Goal: Communication & Community: Participate in discussion

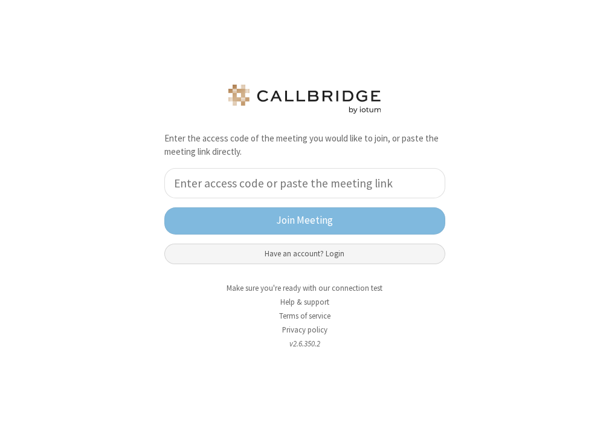
click at [313, 253] on button "Have an account? Login" at bounding box center [304, 254] width 281 height 21
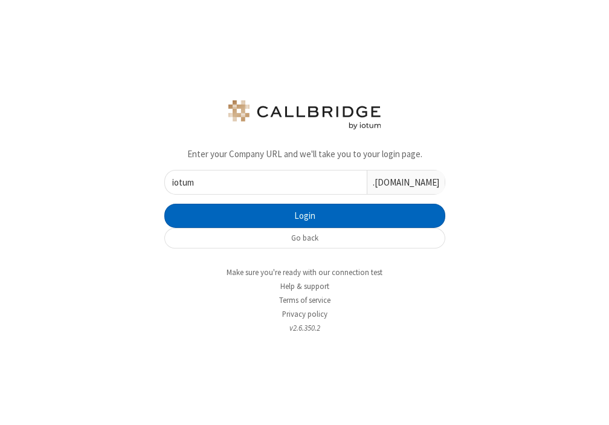
type input "iotum"
click at [283, 217] on button "Login" at bounding box center [304, 216] width 281 height 24
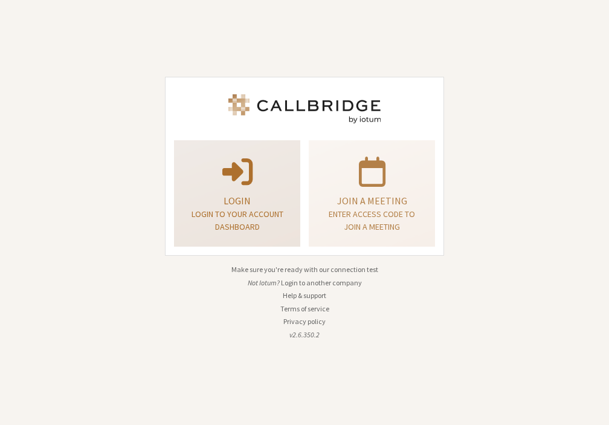
click at [259, 199] on p "Login" at bounding box center [237, 200] width 96 height 15
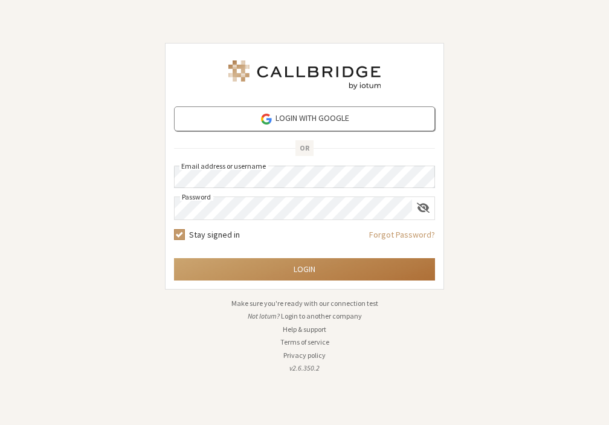
click at [219, 271] on button "Login" at bounding box center [304, 269] width 261 height 22
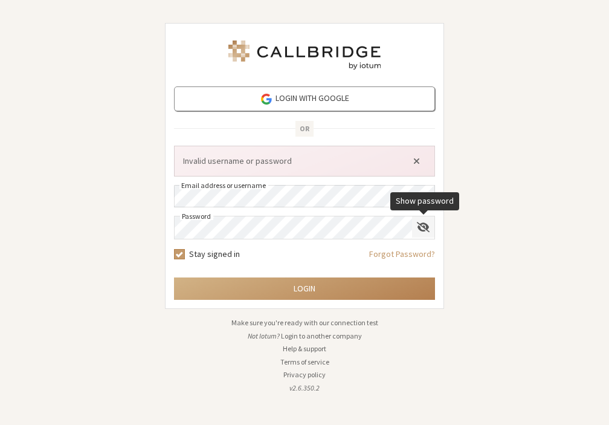
click at [426, 227] on span "Show password" at bounding box center [423, 226] width 13 height 11
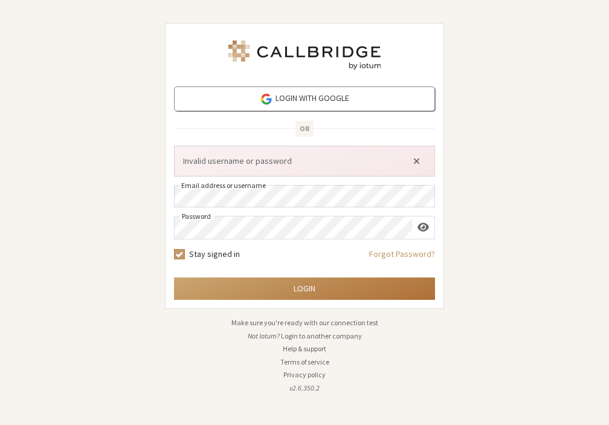
click at [273, 282] on button "Login" at bounding box center [304, 288] width 261 height 22
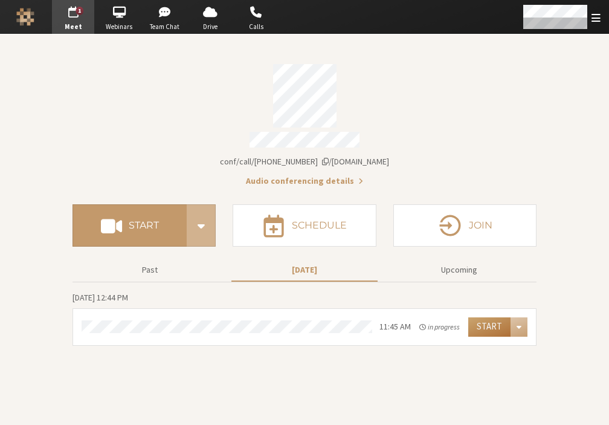
click at [480, 322] on button "Start" at bounding box center [489, 326] width 42 height 19
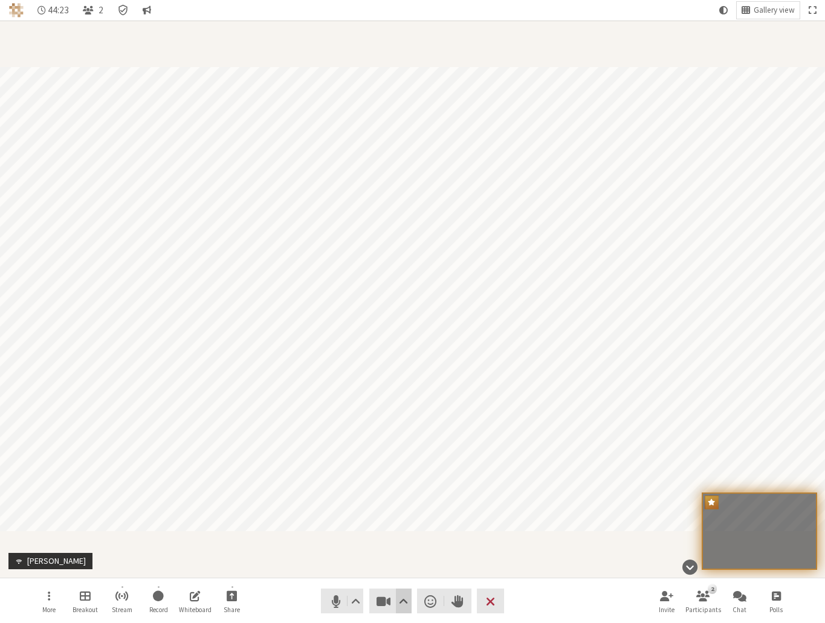
click at [406, 424] on span "Video setting" at bounding box center [403, 601] width 9 height 17
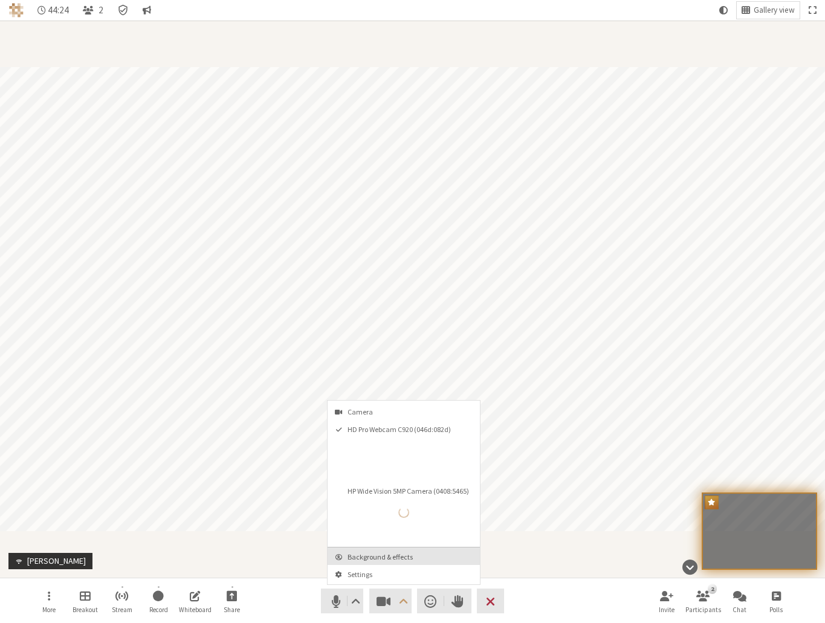
click at [387, 424] on span "Background & effects" at bounding box center [411, 557] width 127 height 8
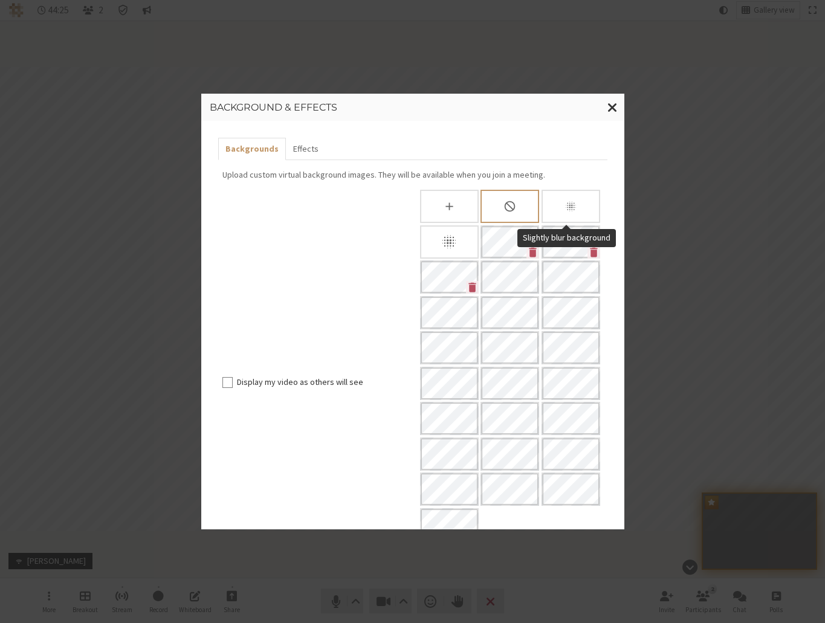
click at [556, 210] on div "Slightly blur background" at bounding box center [571, 206] width 59 height 33
click at [442, 248] on icon "Blur background" at bounding box center [449, 241] width 17 height 17
click at [233, 424] on div "Background & effects Backgrounds Effects Upload custom virtual background image…" at bounding box center [412, 311] width 825 height 623
click at [609, 107] on span "Close modal" at bounding box center [612, 107] width 10 height 15
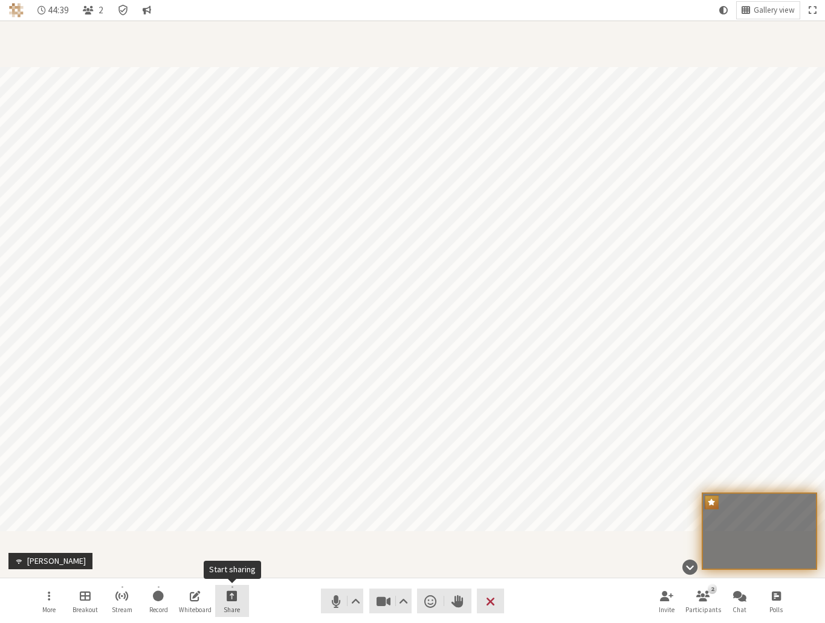
click at [231, 424] on span "Start sharing" at bounding box center [232, 596] width 11 height 14
click at [244, 424] on span "Share my screen" at bounding box center [242, 569] width 88 height 9
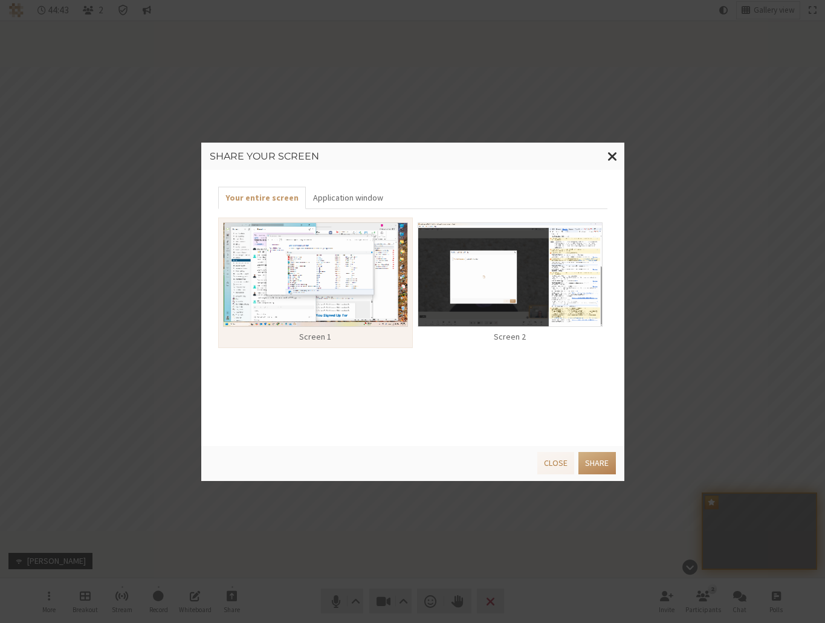
click at [455, 275] on img at bounding box center [510, 274] width 185 height 105
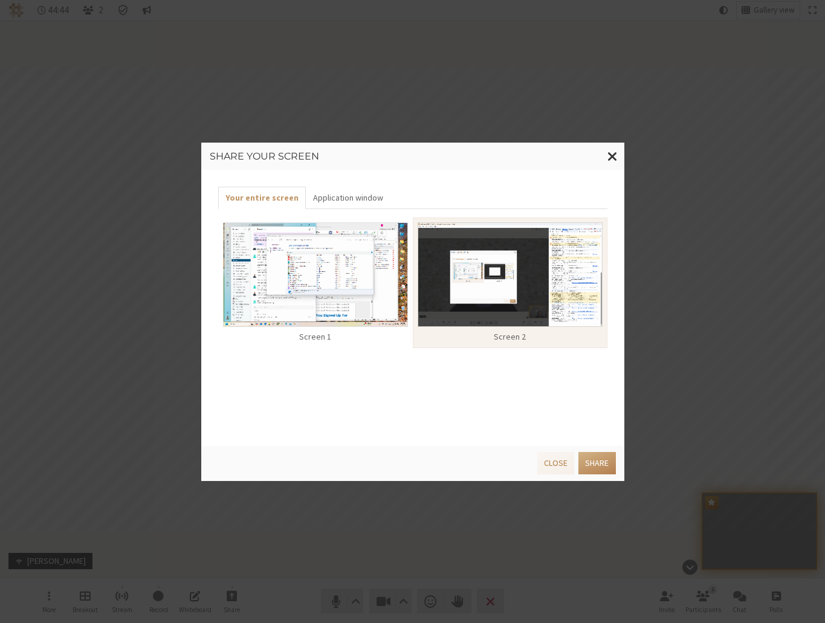
click at [531, 317] on img at bounding box center [510, 274] width 185 height 105
click at [591, 424] on button "Share" at bounding box center [596, 463] width 37 height 22
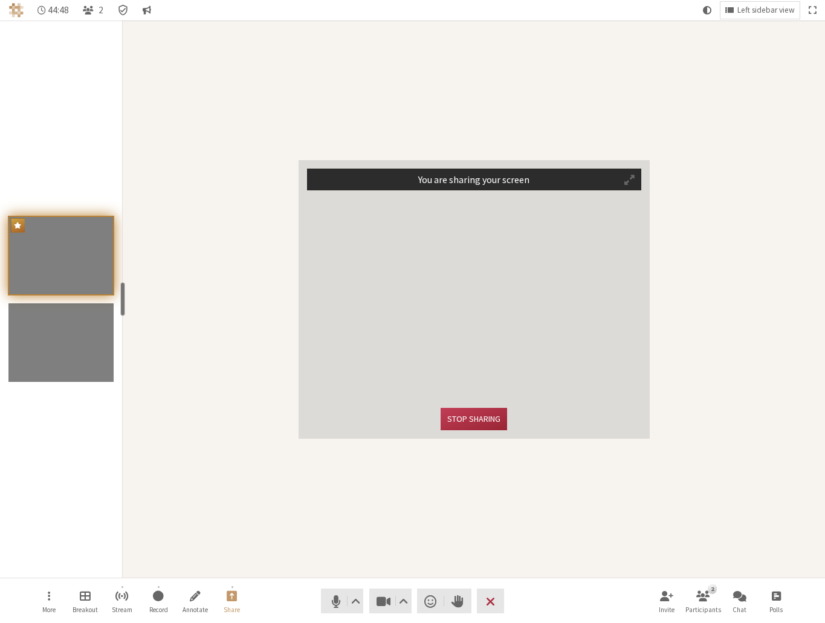
click at [609, 358] on div "You are sharing your screen Stop sharing" at bounding box center [474, 299] width 702 height 557
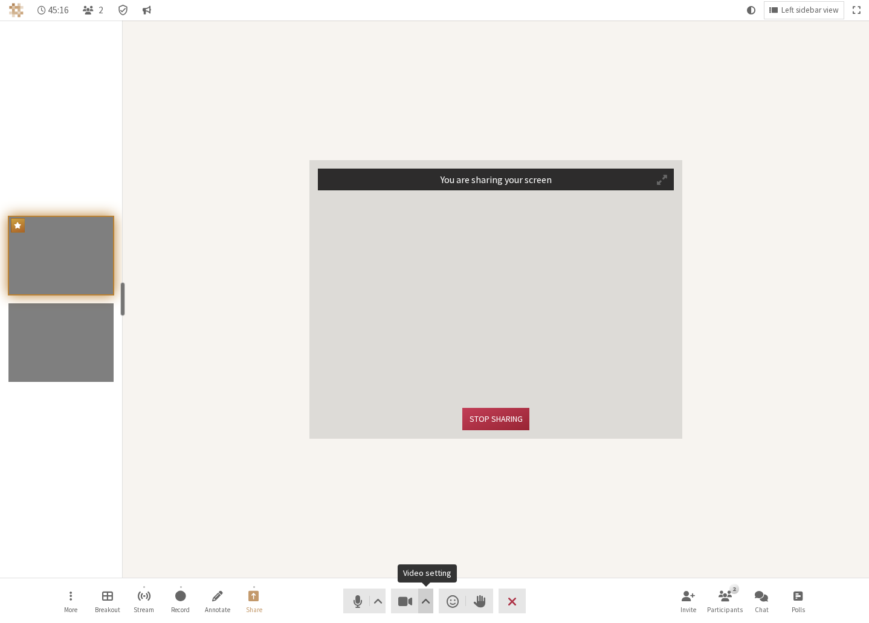
click at [425, 424] on span "Video setting" at bounding box center [425, 601] width 9 height 17
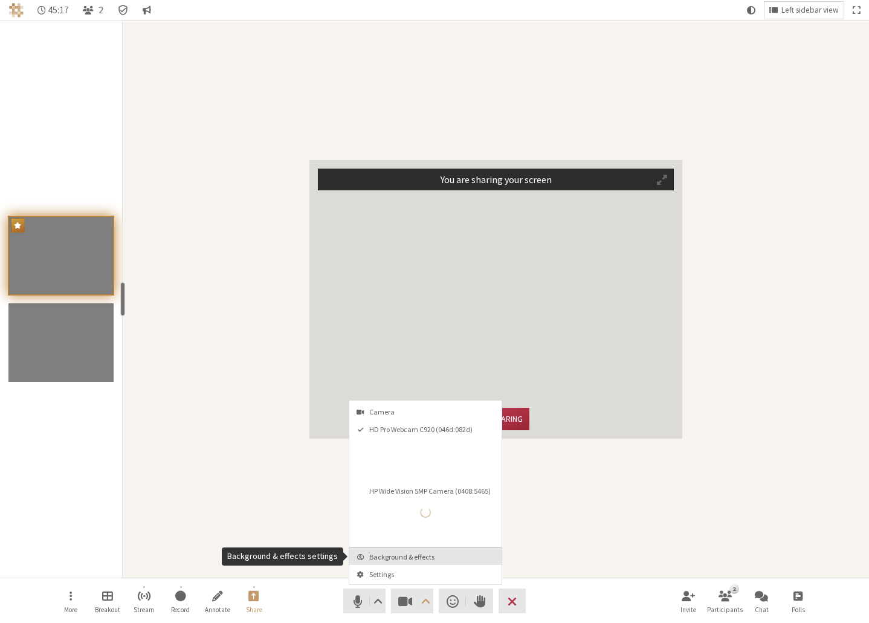
click at [399, 424] on button "Background & effects" at bounding box center [425, 557] width 152 height 18
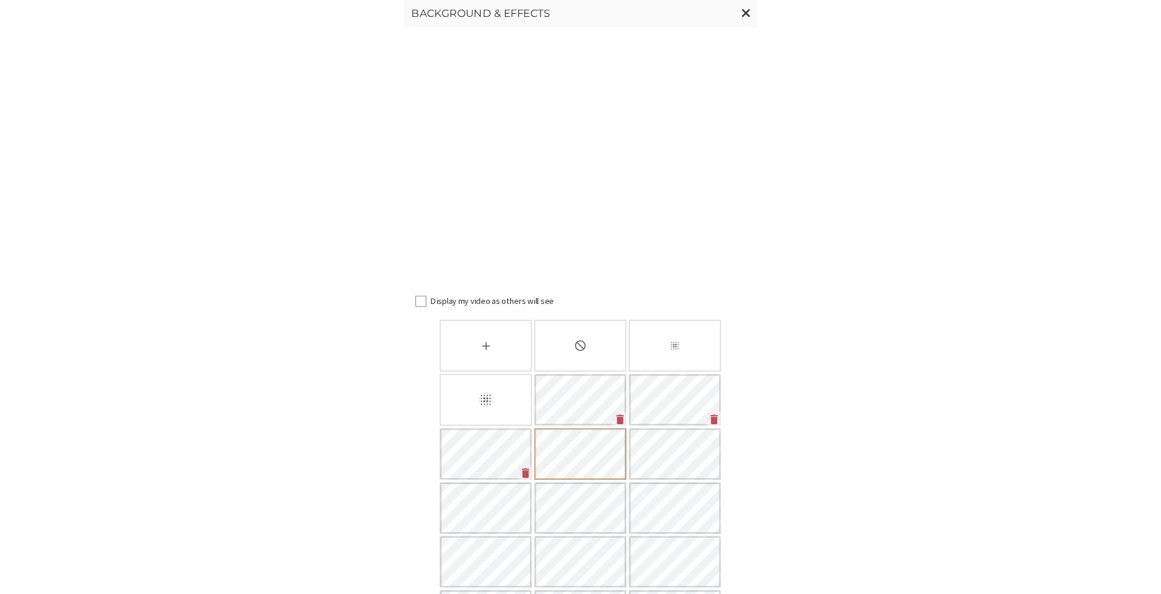
scroll to position [114, 0]
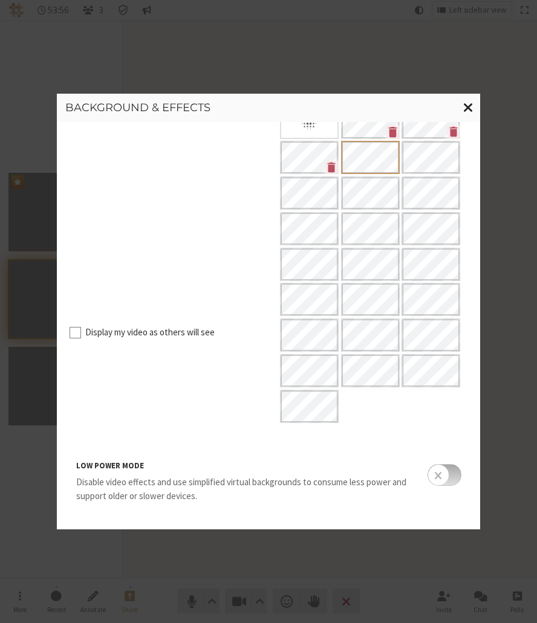
click at [475, 111] on button "Close modal" at bounding box center [468, 108] width 24 height 28
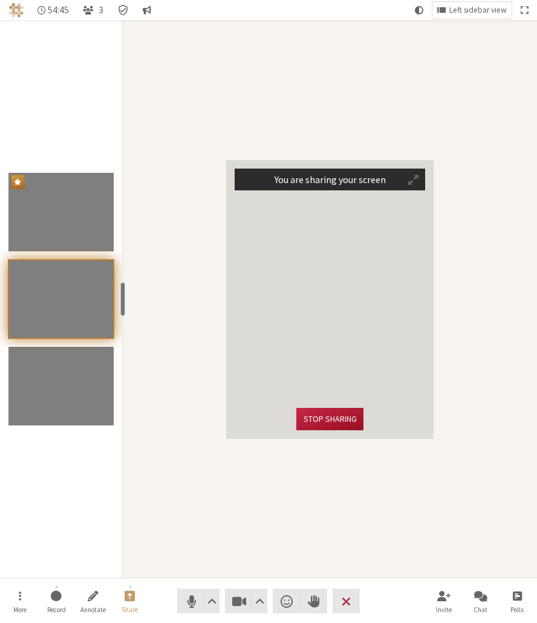
click at [340, 421] on button "Stop sharing" at bounding box center [329, 419] width 66 height 22
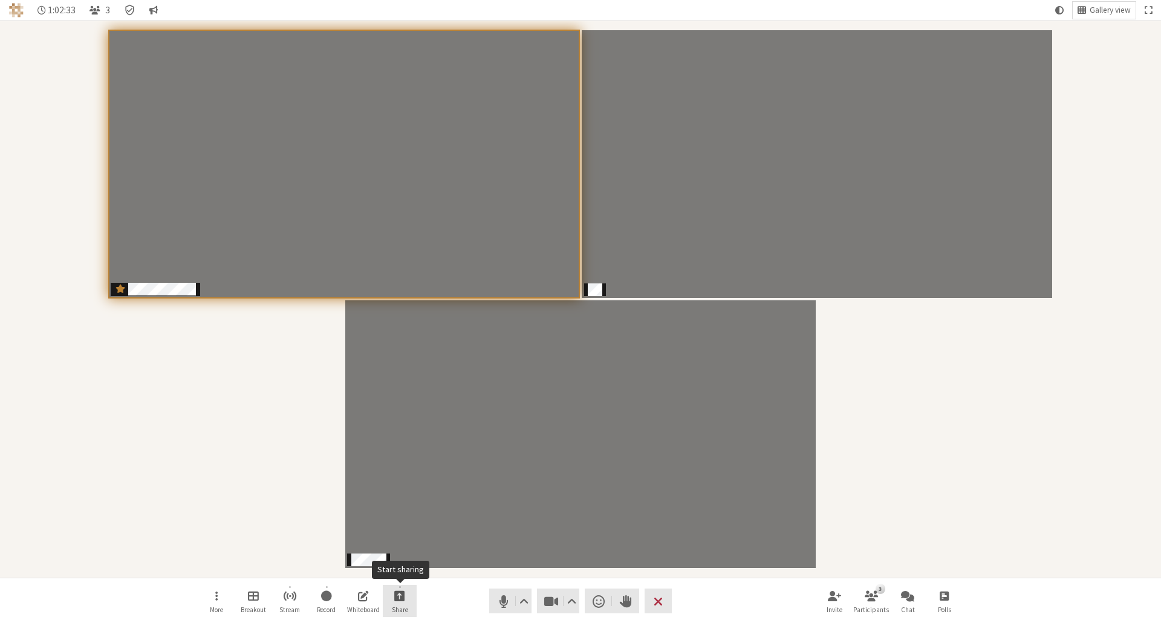
click at [394, 424] on button "Share" at bounding box center [400, 601] width 34 height 33
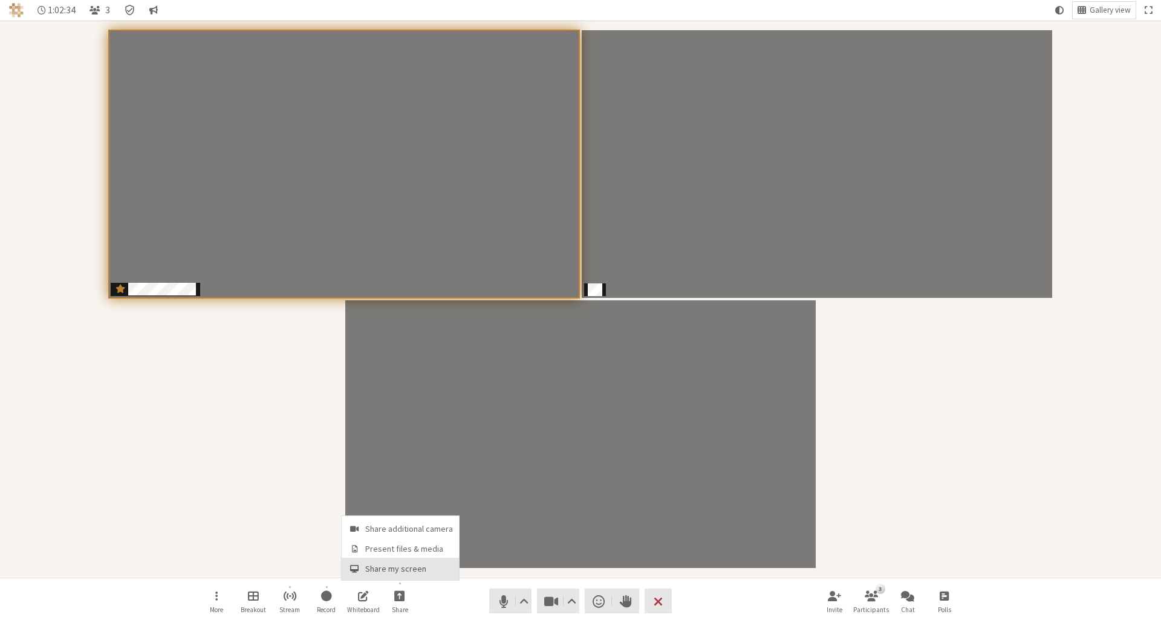
click at [404, 424] on span "Share my screen" at bounding box center [409, 569] width 88 height 9
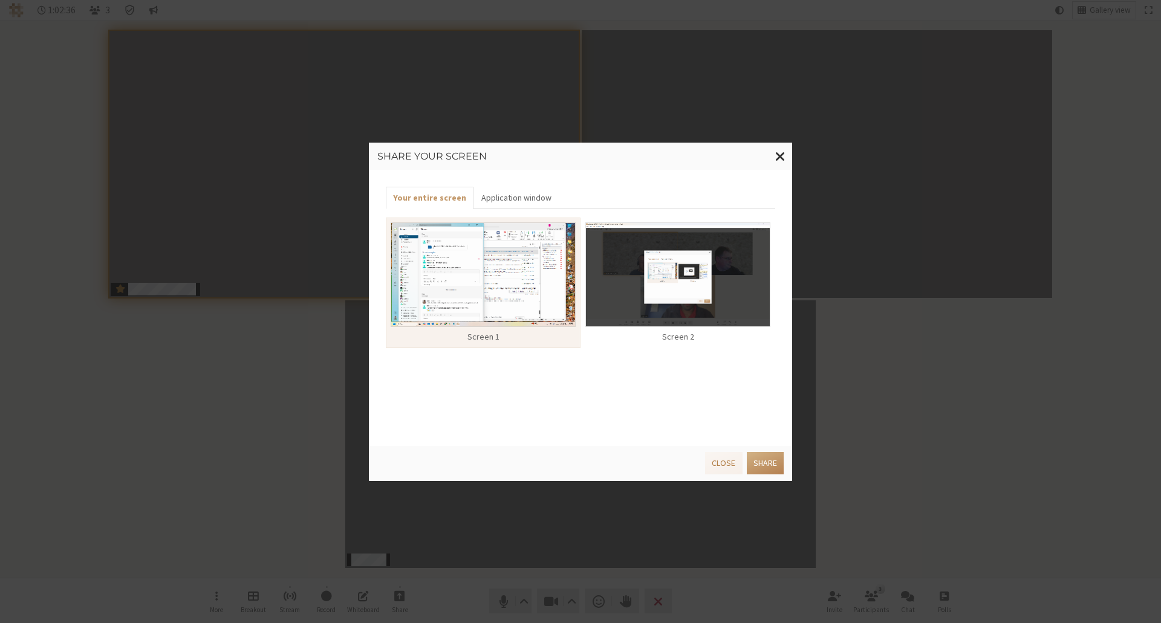
click at [609, 298] on img at bounding box center [677, 274] width 185 height 105
click at [609, 424] on button "Share" at bounding box center [765, 463] width 37 height 22
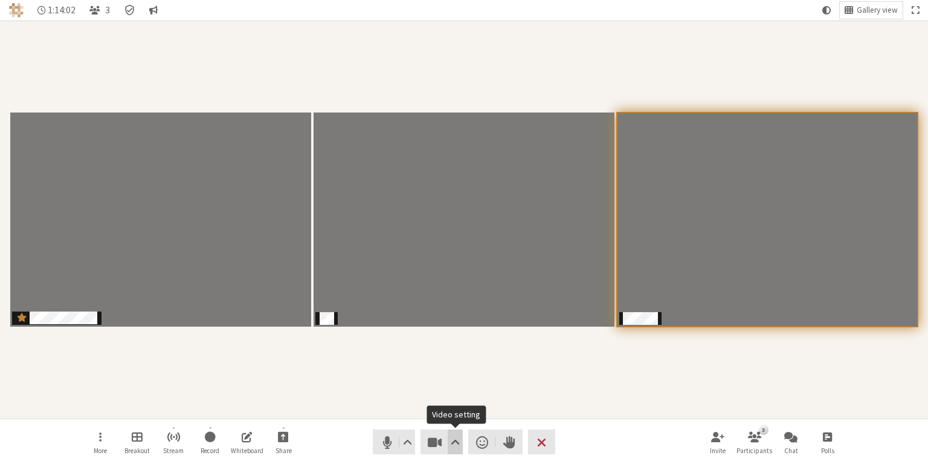
click at [461, 424] on button "Video setting" at bounding box center [455, 441] width 15 height 25
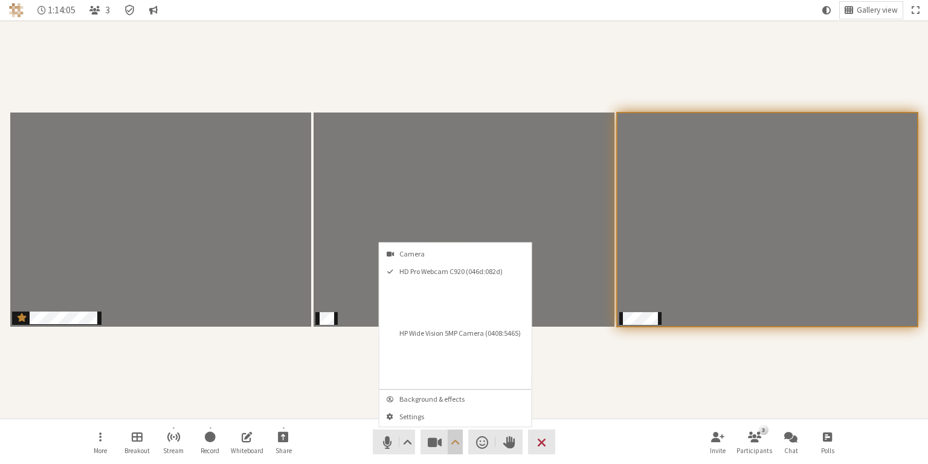
click at [452, 424] on span "Open menu" at bounding box center [455, 441] width 9 height 17
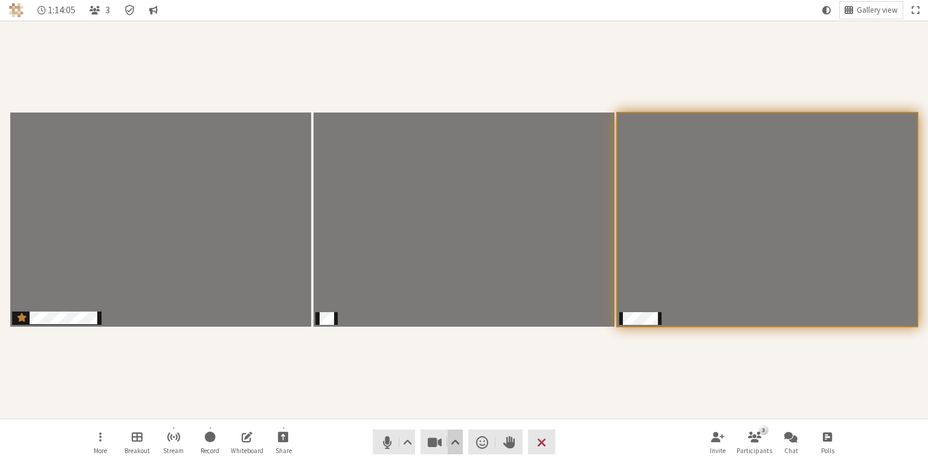
click at [452, 424] on span "Video setting" at bounding box center [455, 441] width 9 height 17
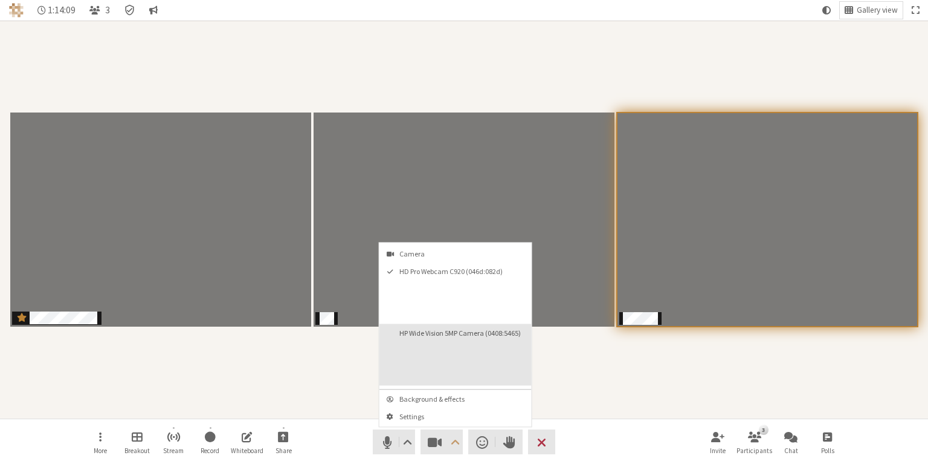
click at [444, 370] on button "HP Wide Vision 5MP Camera (0408:5465)" at bounding box center [456, 354] width 152 height 62
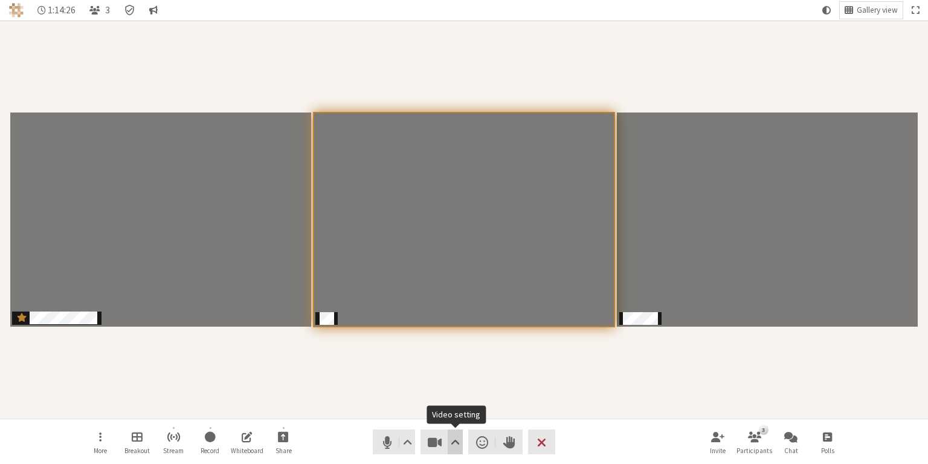
click at [459, 424] on span "Video setting" at bounding box center [455, 441] width 9 height 17
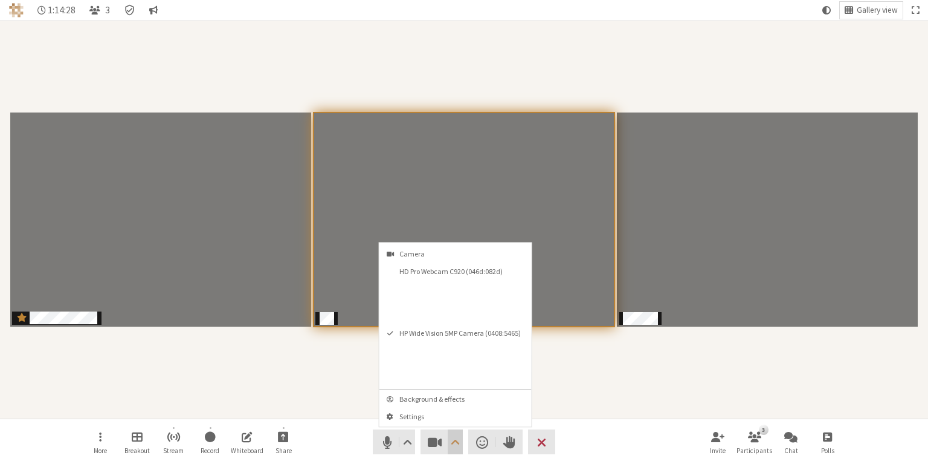
click at [453, 424] on span "Open menu" at bounding box center [455, 441] width 9 height 17
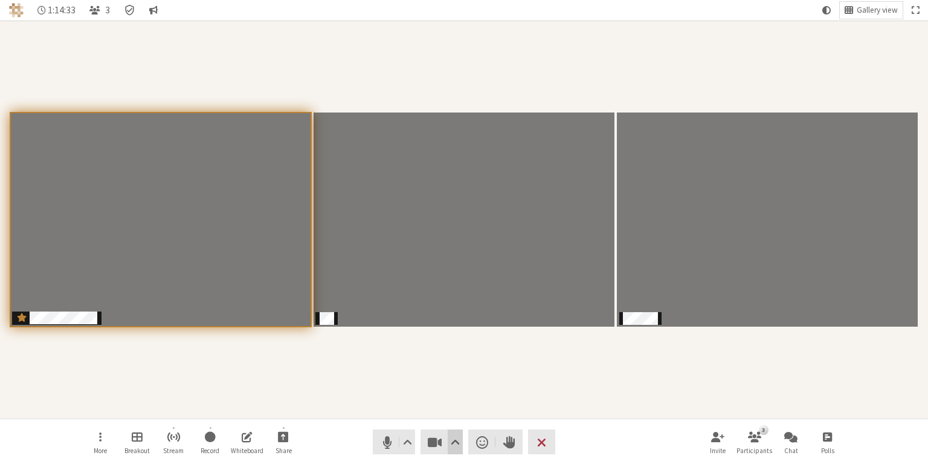
click at [455, 424] on span "Video setting" at bounding box center [455, 441] width 9 height 17
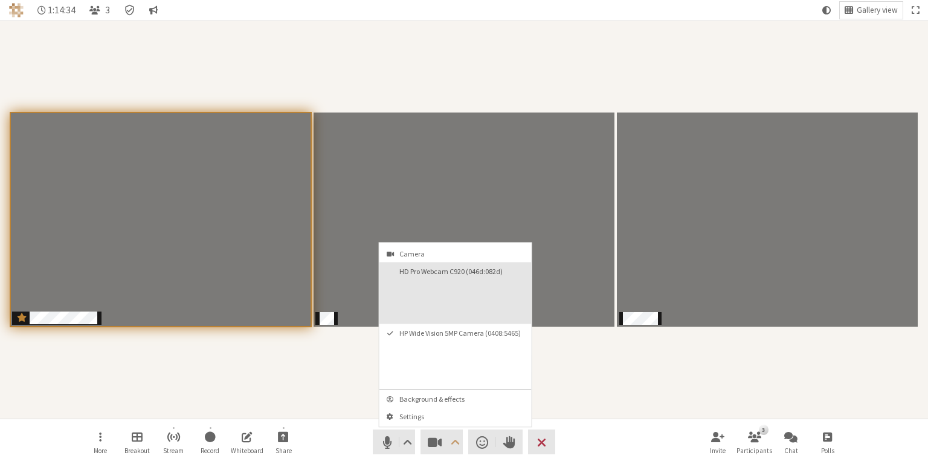
click at [449, 308] on button "HD Pro Webcam C920 (046d:082d)" at bounding box center [456, 293] width 152 height 62
